Goal: Information Seeking & Learning: Learn about a topic

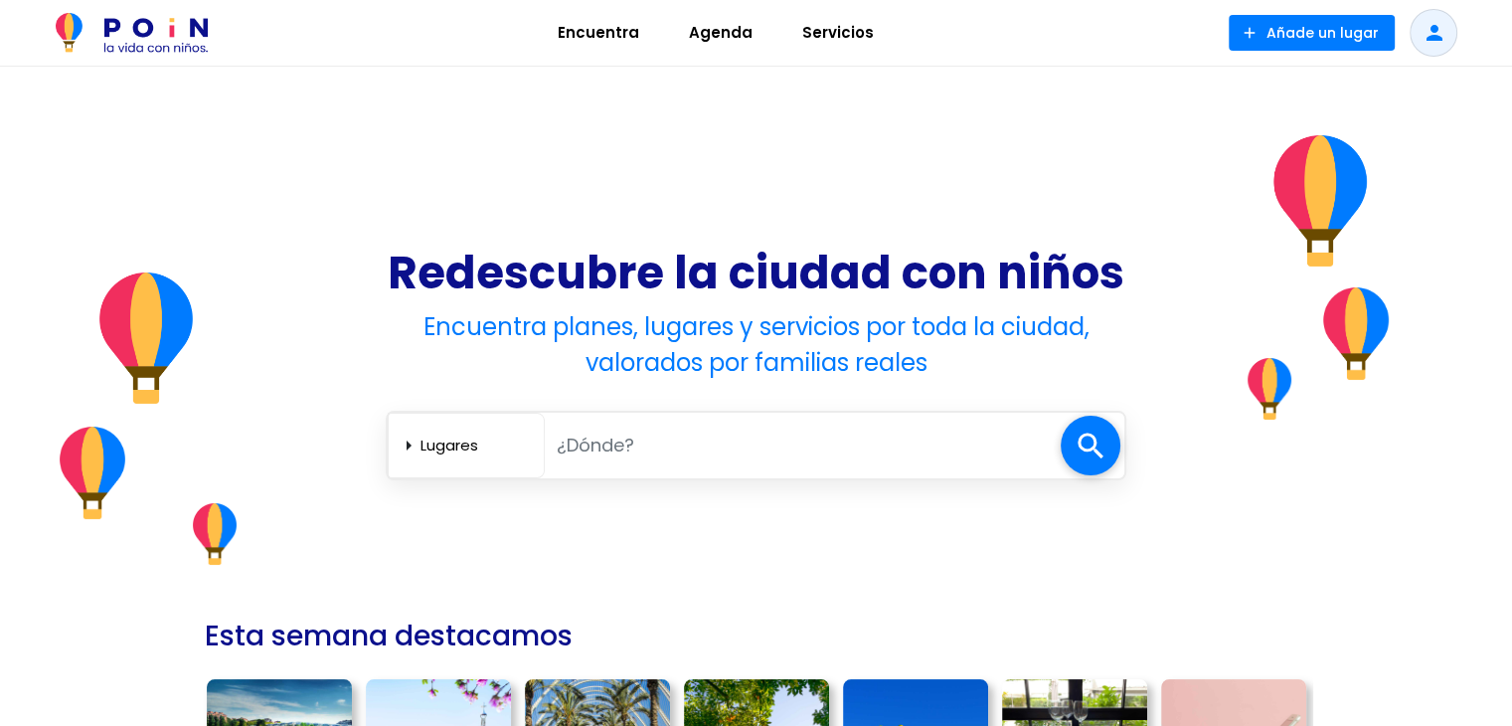
click at [708, 33] on span "Agenda" at bounding box center [721, 33] width 82 height 32
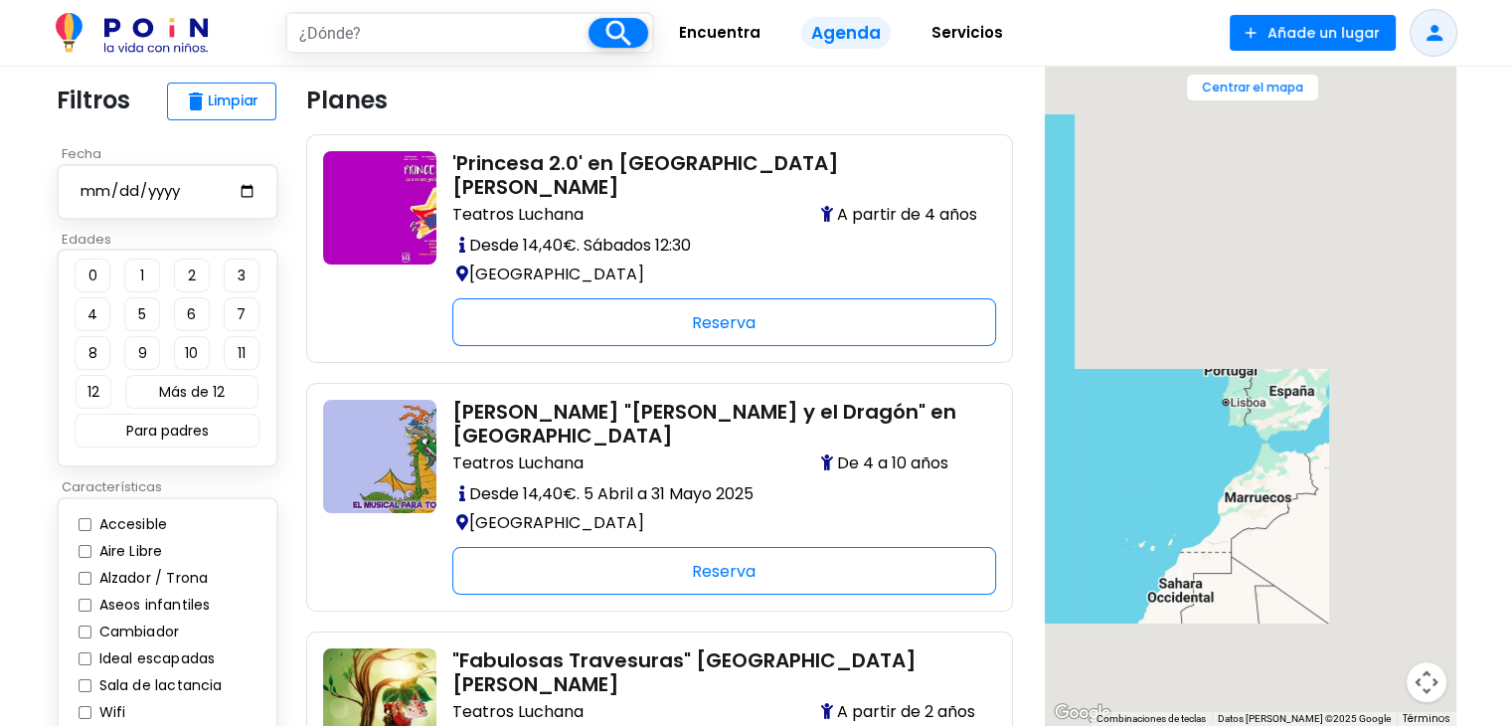
click at [347, 29] on input "text" at bounding box center [437, 33] width 301 height 38
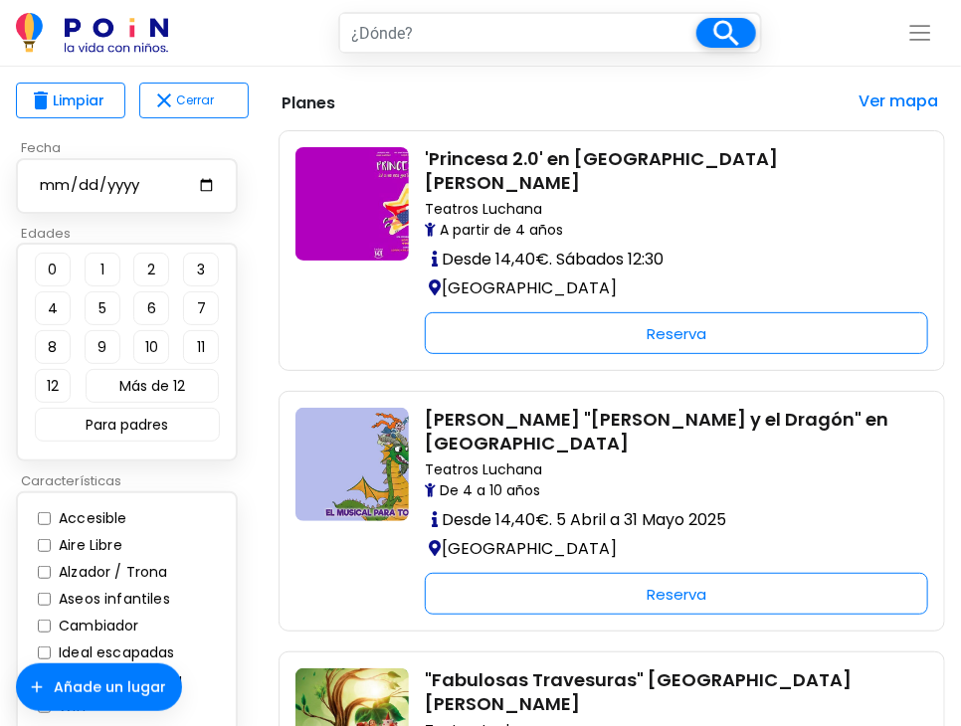
click at [933, 41] on button "Toggle navigation" at bounding box center [920, 33] width 50 height 34
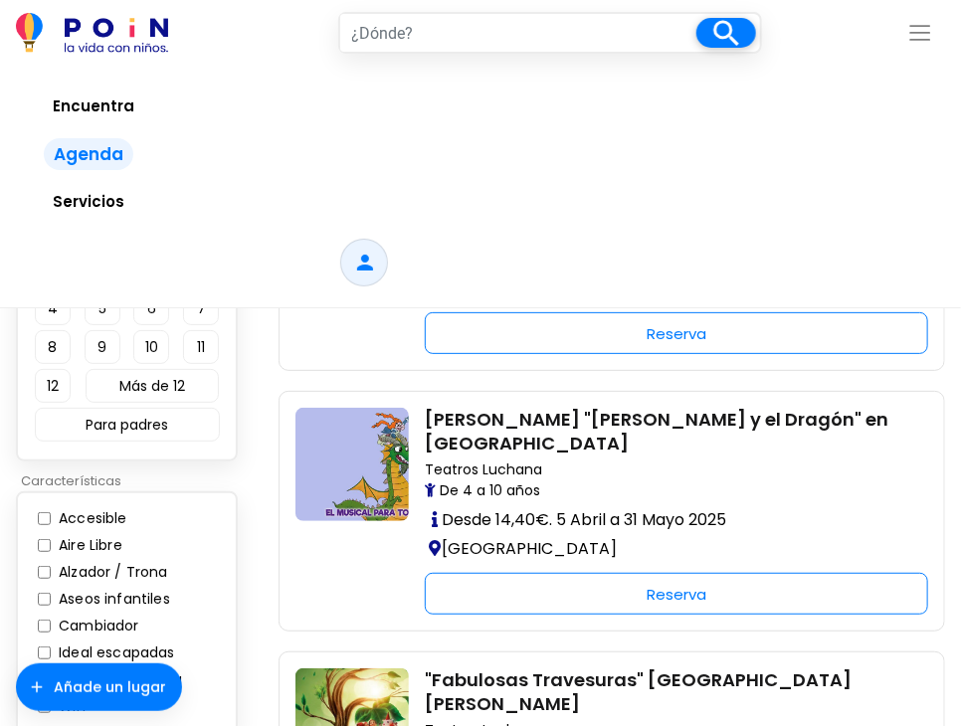
click at [86, 196] on span "Servicios" at bounding box center [88, 202] width 89 height 32
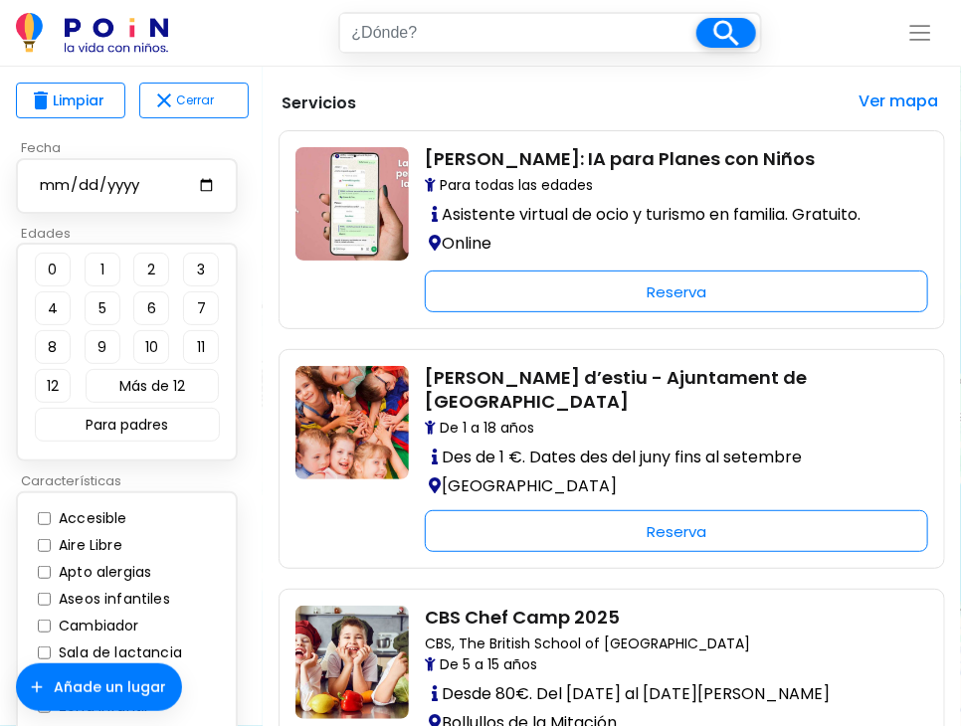
click at [916, 45] on span "Toggle navigation" at bounding box center [920, 33] width 26 height 26
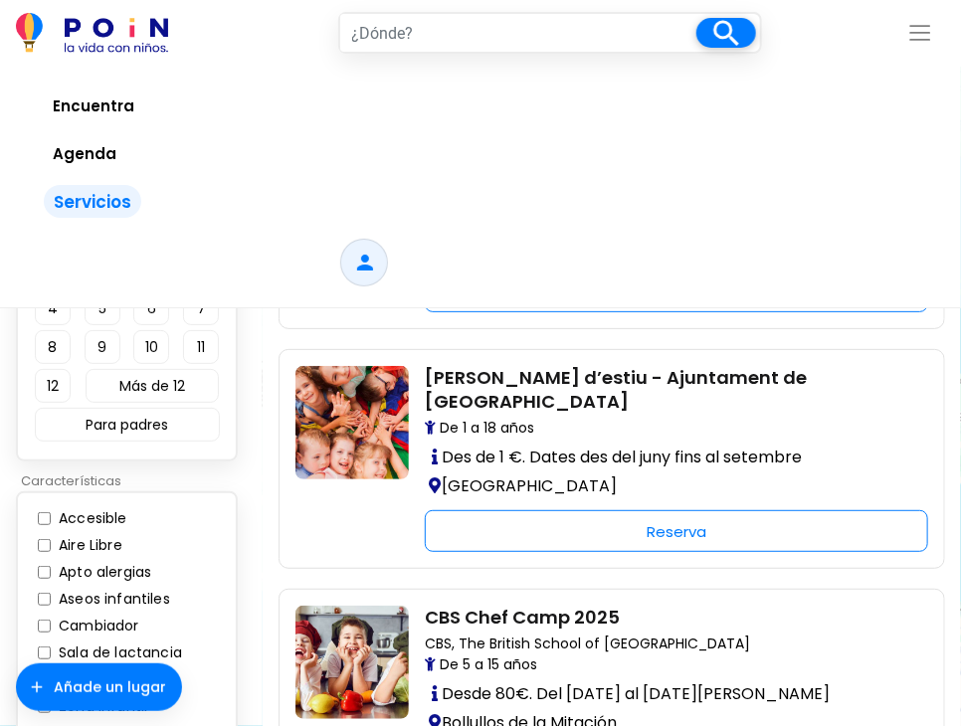
click at [79, 108] on span "Encuentra" at bounding box center [93, 106] width 99 height 32
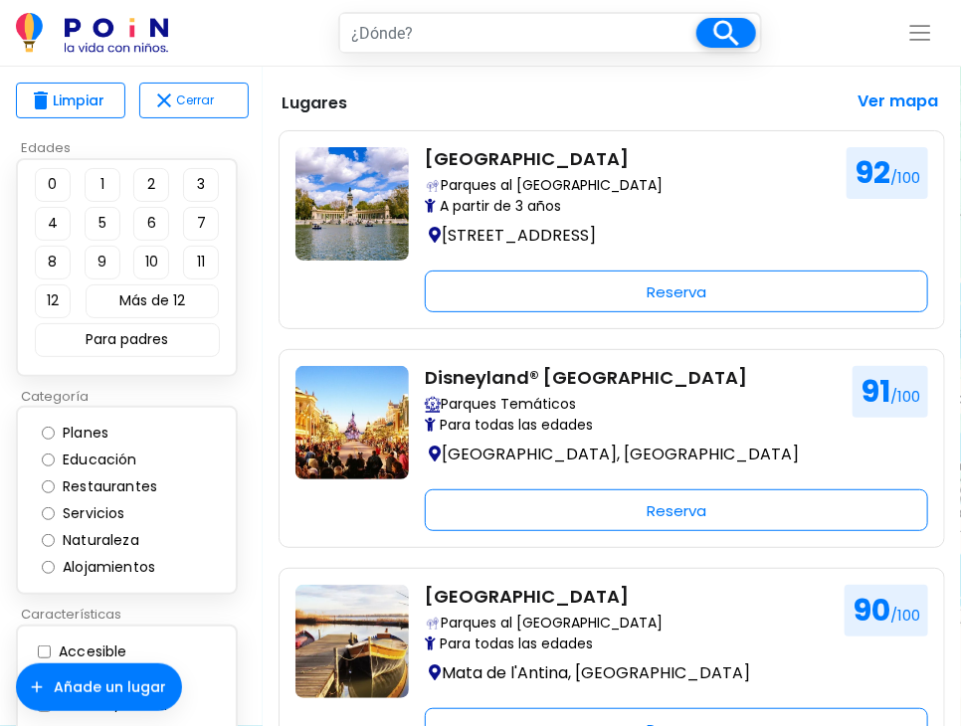
click at [607, 38] on input "text" at bounding box center [518, 33] width 356 height 38
click at [723, 37] on span at bounding box center [726, 33] width 60 height 30
click at [630, 25] on input "text" at bounding box center [518, 33] width 356 height 38
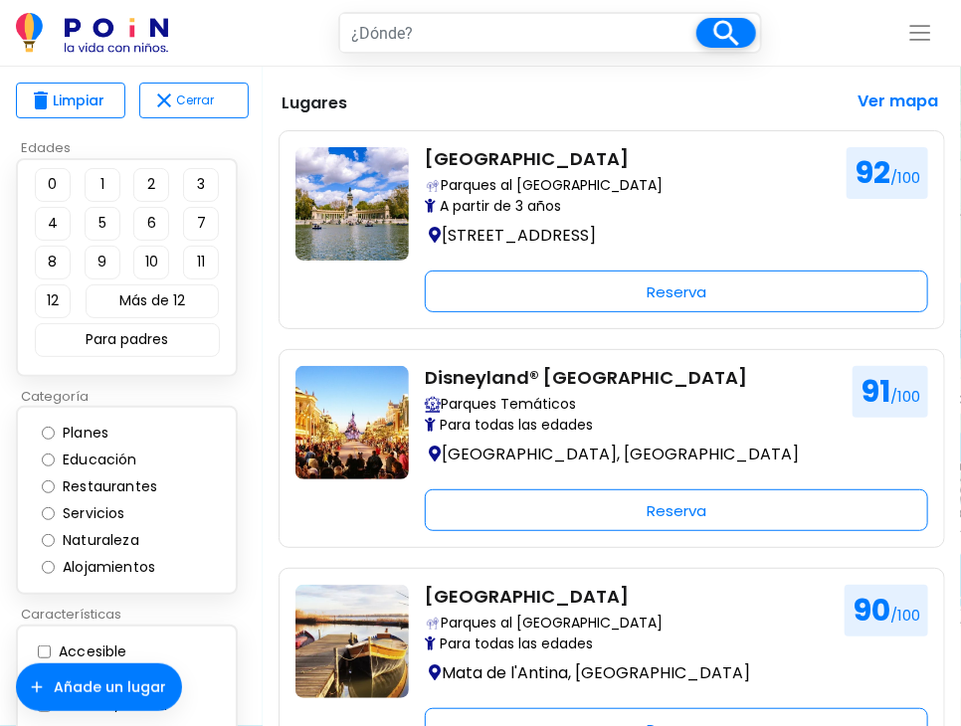
click at [630, 25] on input "text" at bounding box center [518, 33] width 356 height 38
click at [189, 96] on button "close Cerrar" at bounding box center [193, 101] width 109 height 36
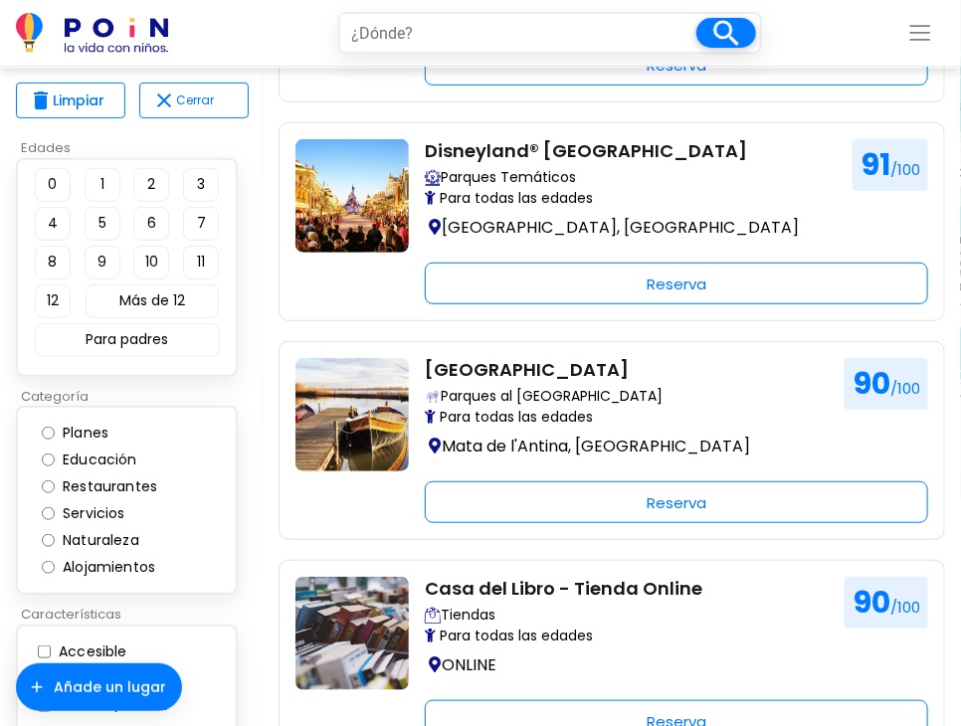
scroll to position [233, 0]
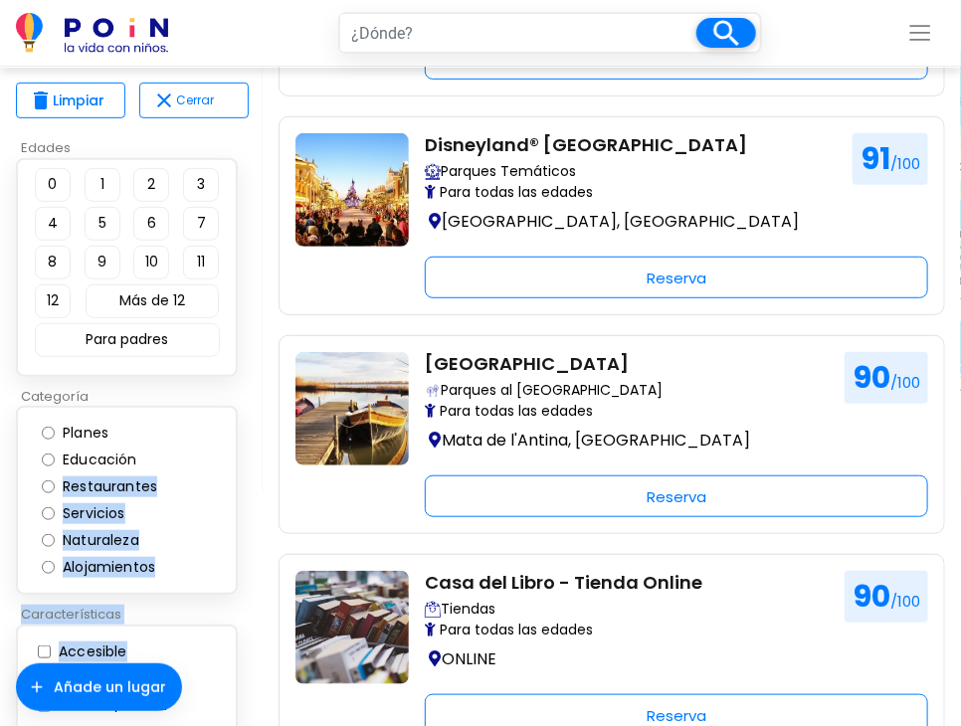
drag, startPoint x: 198, startPoint y: 655, endPoint x: 191, endPoint y: 462, distance: 193.0
click at [191, 462] on div "Edades 0 1 2 3 4 5 6 7 8 9 10 11 12 Más de 12 Para padres close Borrar filtros …" at bounding box center [133, 502] width 234 height 729
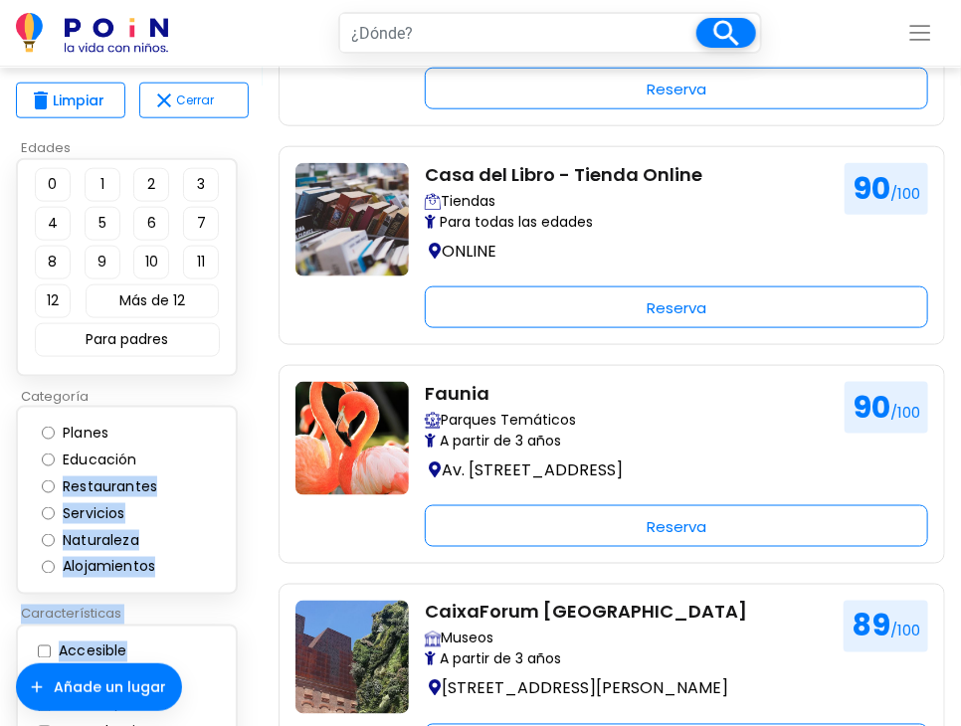
scroll to position [0, 0]
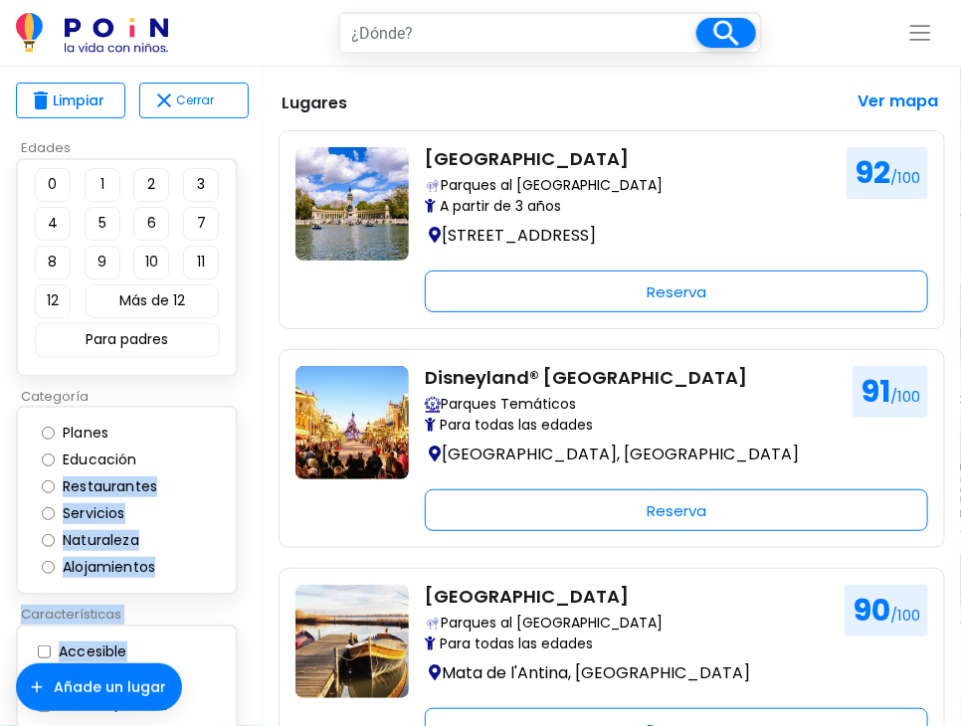
click at [192, 96] on button "close Cerrar" at bounding box center [193, 101] width 109 height 36
click at [191, 101] on button "close Cerrar" at bounding box center [193, 101] width 109 height 36
click at [164, 95] on span "close" at bounding box center [164, 100] width 24 height 24
click at [159, 295] on button "Más de 12" at bounding box center [152, 301] width 133 height 34
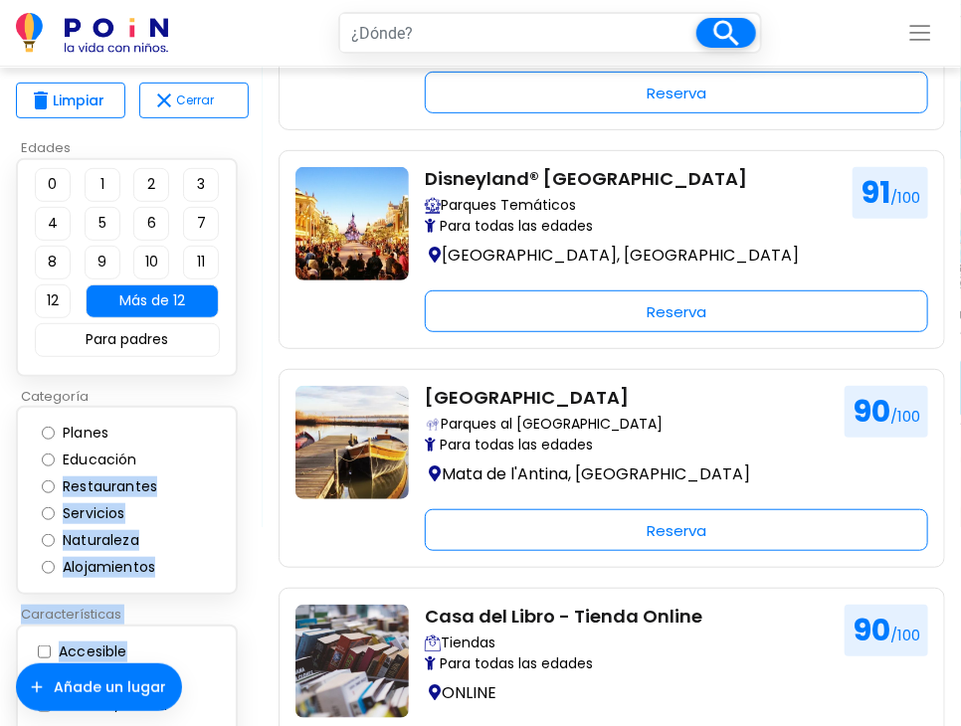
scroll to position [119, 0]
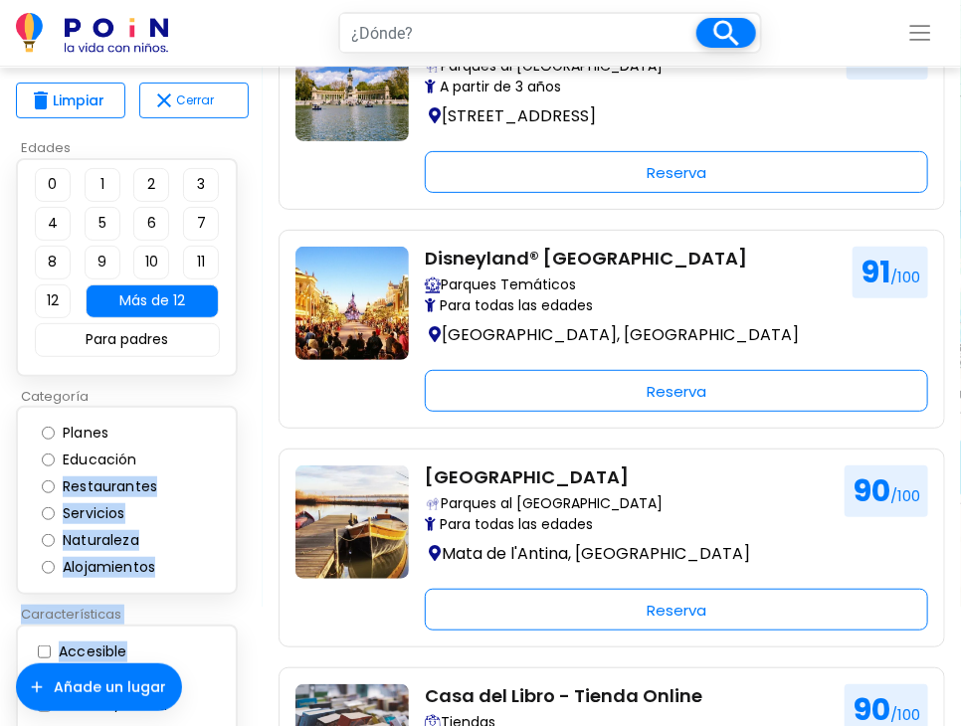
click at [52, 431] on input "Planes" at bounding box center [48, 433] width 13 height 13
radio input "true"
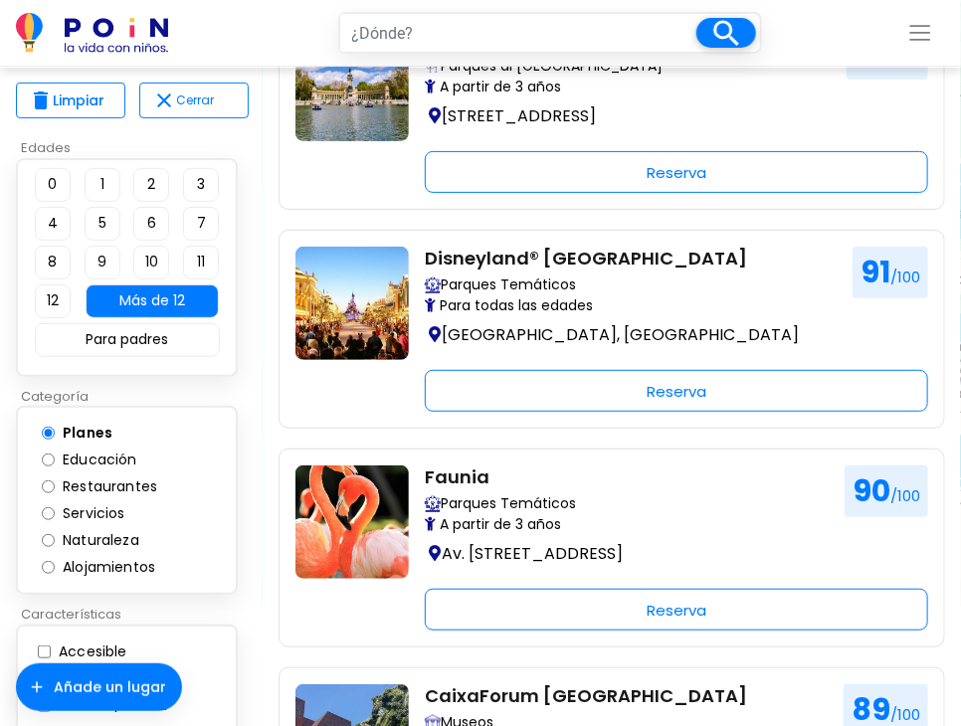
click at [560, 33] on input "text" at bounding box center [518, 33] width 356 height 38
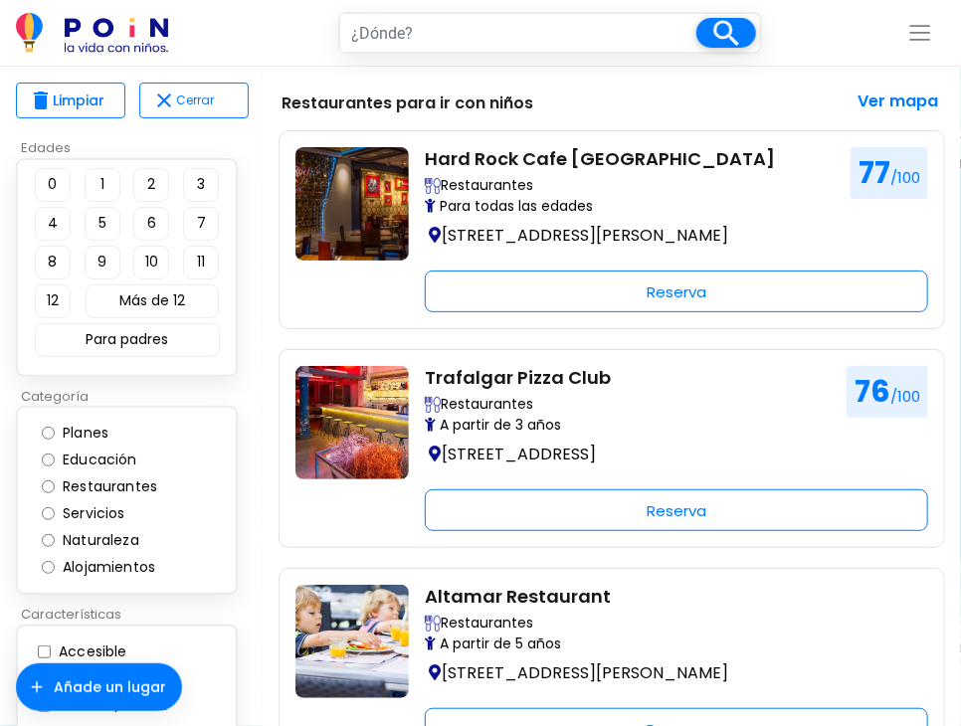
click at [373, 39] on input "text" at bounding box center [518, 33] width 356 height 38
click at [413, 35] on input "text" at bounding box center [518, 33] width 356 height 38
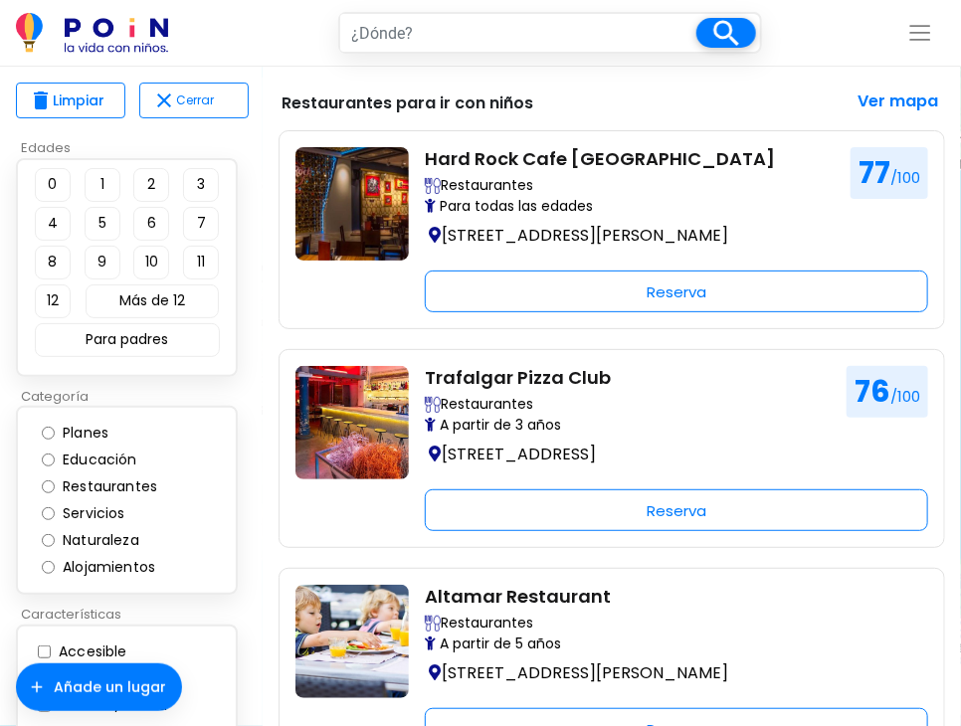
click at [143, 33] on img at bounding box center [92, 33] width 152 height 40
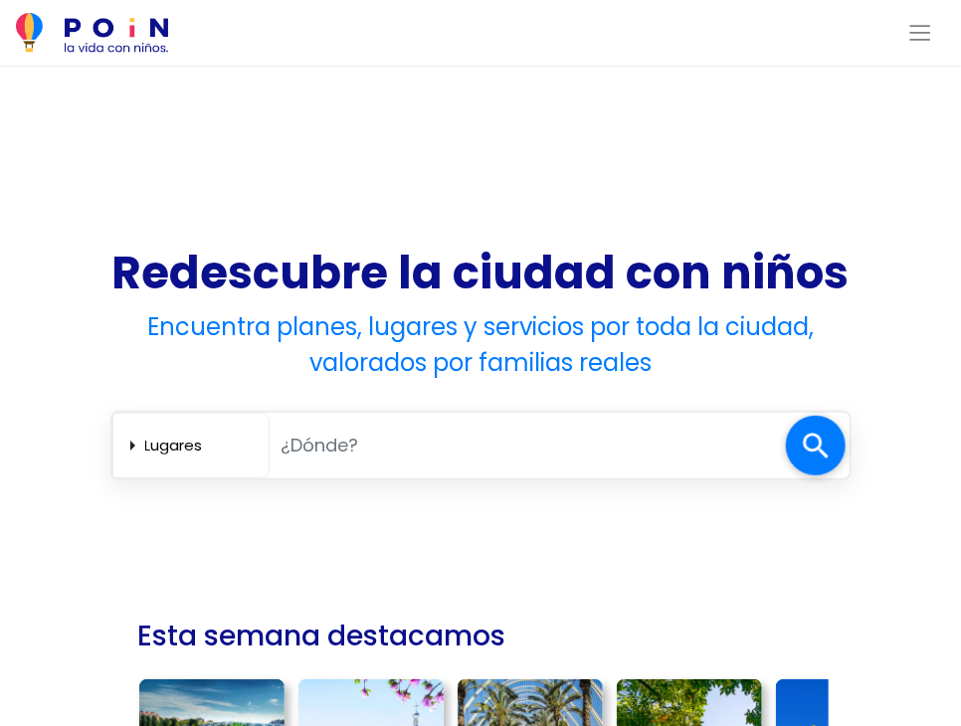
click at [354, 438] on input "text" at bounding box center [527, 445] width 516 height 41
click at [533, 433] on input "text" at bounding box center [527, 445] width 516 height 41
